Goal: Task Accomplishment & Management: Manage account settings

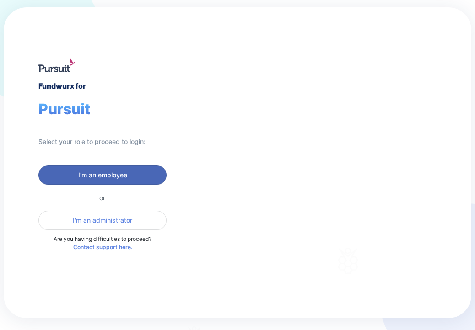
click at [100, 172] on span "I'm an employee" at bounding box center [102, 175] width 49 height 9
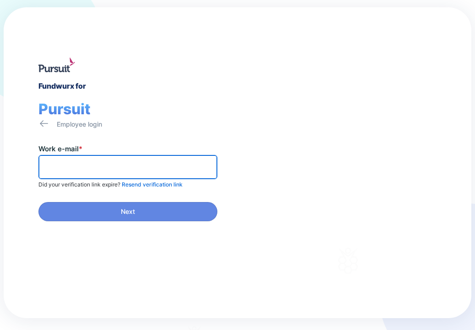
click at [79, 166] on input "text" at bounding box center [128, 167] width 171 height 14
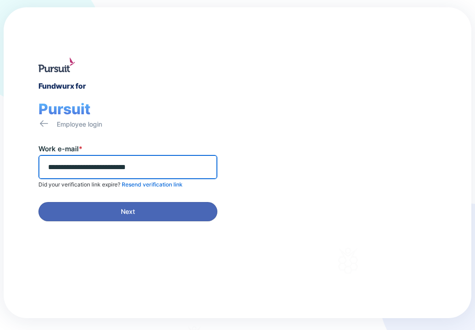
type input "**********"
click at [121, 212] on span "Next" at bounding box center [128, 211] width 14 height 9
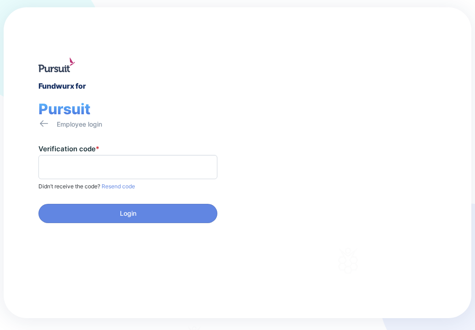
click at [120, 185] on span "Resend code" at bounding box center [117, 186] width 35 height 7
click at [85, 168] on input "text" at bounding box center [128, 167] width 171 height 14
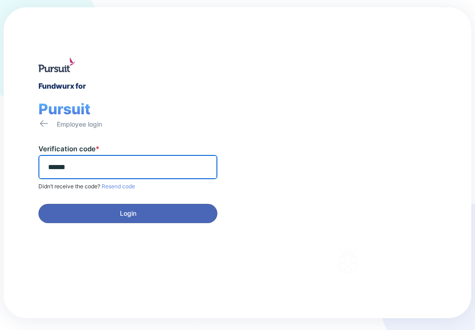
type input "******"
click at [142, 216] on span "Login" at bounding box center [127, 213] width 167 height 9
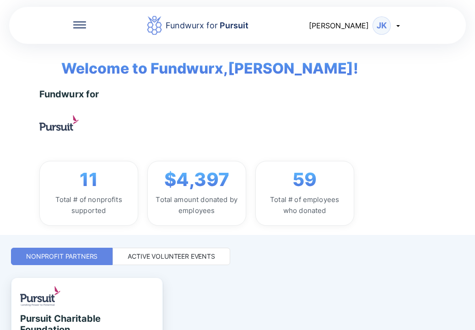
click at [167, 254] on div "Active Volunteer Events" at bounding box center [171, 256] width 87 height 9
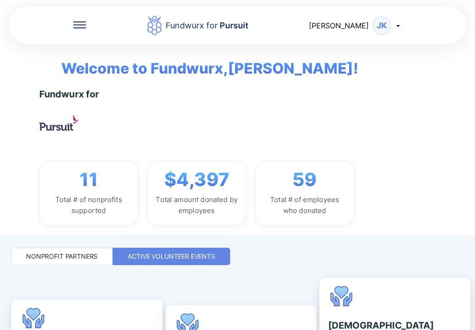
click at [73, 24] on div "Fundwurx for Pursuit [PERSON_NAME] [PERSON_NAME]" at bounding box center [237, 25] width 456 height 39
click at [77, 23] on icon at bounding box center [79, 24] width 13 height 7
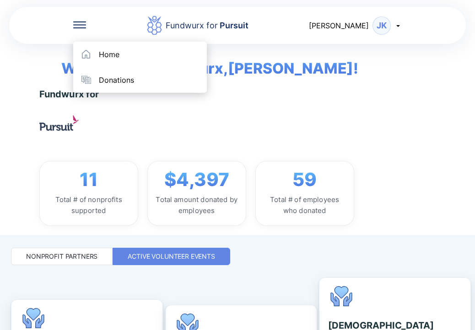
click at [78, 23] on icon at bounding box center [79, 24] width 13 height 7
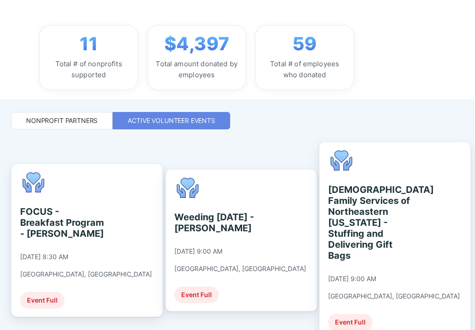
scroll to position [137, 0]
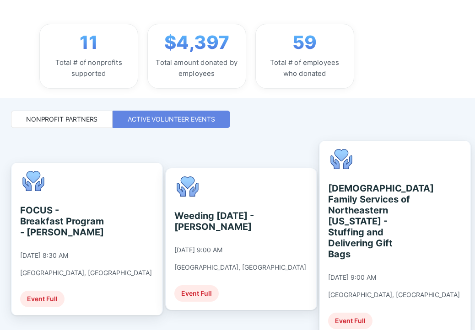
click at [153, 119] on div "Active Volunteer Events" at bounding box center [171, 119] width 87 height 9
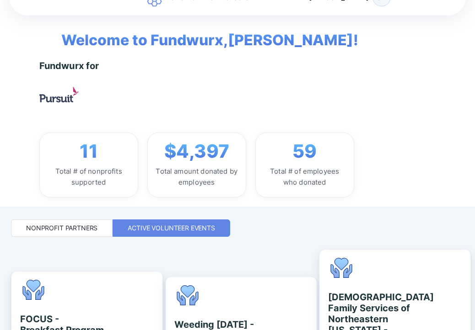
scroll to position [0, 0]
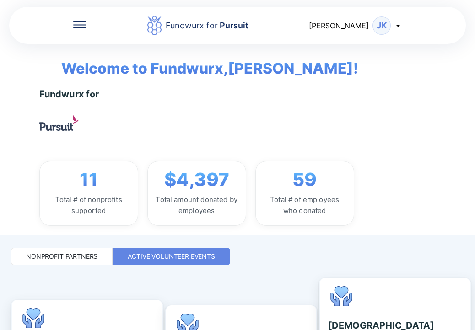
click at [80, 199] on div "Total # of nonprofits supported" at bounding box center [88, 205] width 83 height 22
click at [92, 181] on span "11" at bounding box center [89, 180] width 18 height 22
click at [406, 95] on div "Fundwurx for 11 Total # of nonprofits supported $4,397 Total amount donated by …" at bounding box center [258, 157] width 438 height 137
click at [397, 23] on icon at bounding box center [397, 25] width 7 height 7
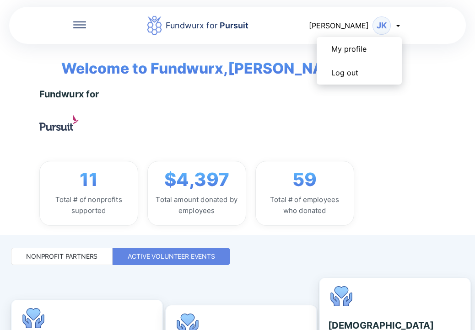
click at [374, 124] on div "Fundwurx for 11 Total # of nonprofits supported $4,397 Total amount donated by …" at bounding box center [258, 157] width 438 height 137
